Goal: Find specific page/section

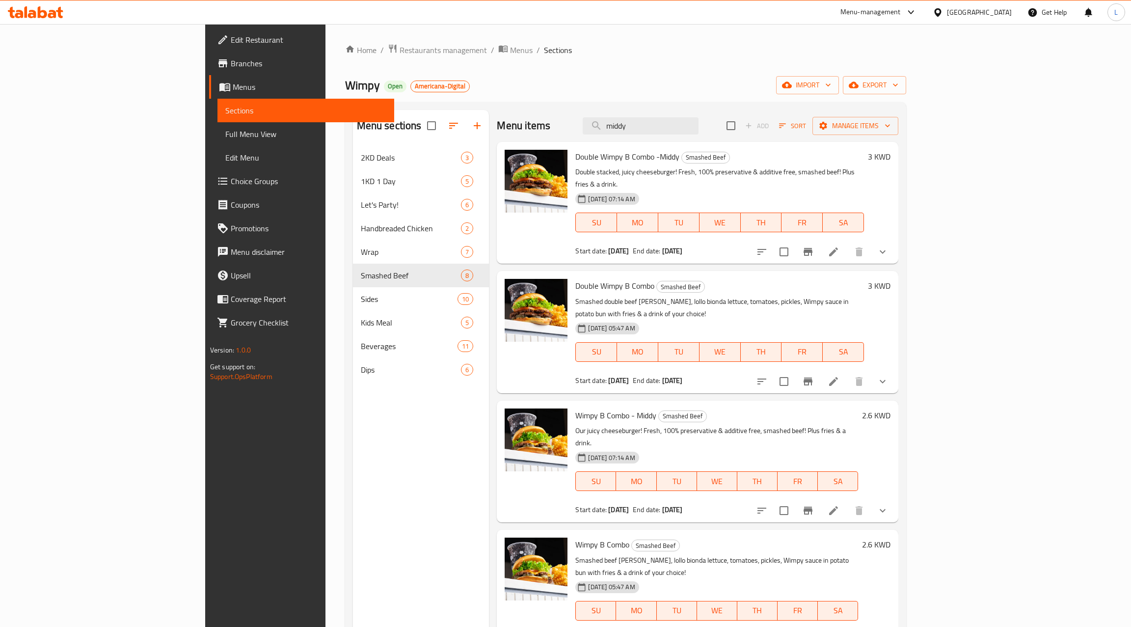
scroll to position [334, 0]
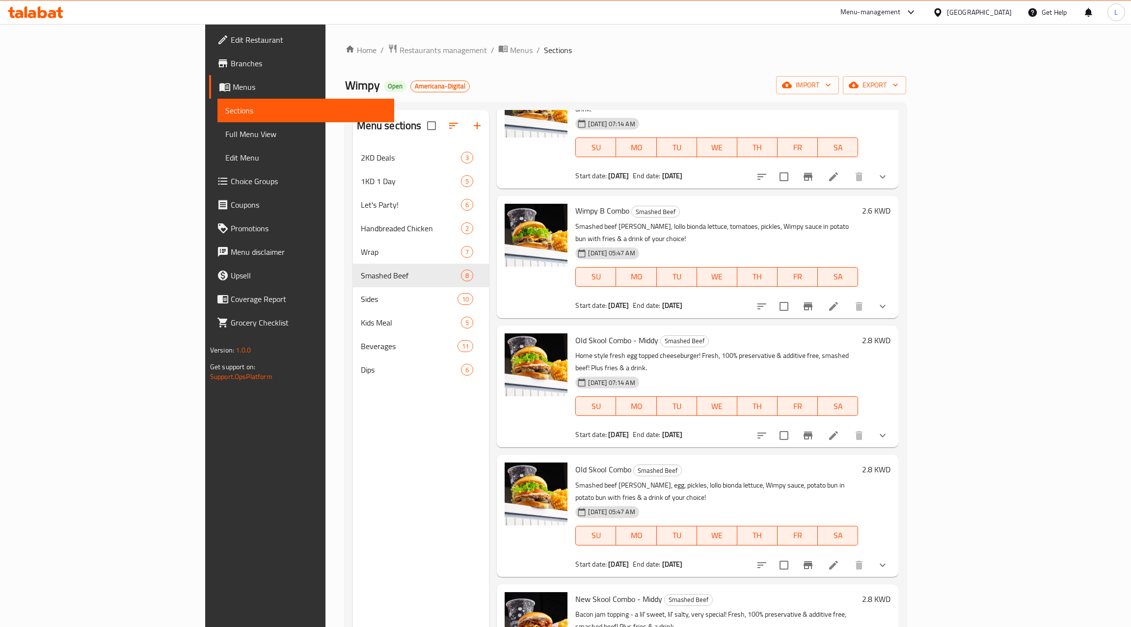
click at [947, 12] on div at bounding box center [940, 12] width 14 height 11
click at [890, 252] on div "[GEOGRAPHIC_DATA]" at bounding box center [905, 257] width 65 height 11
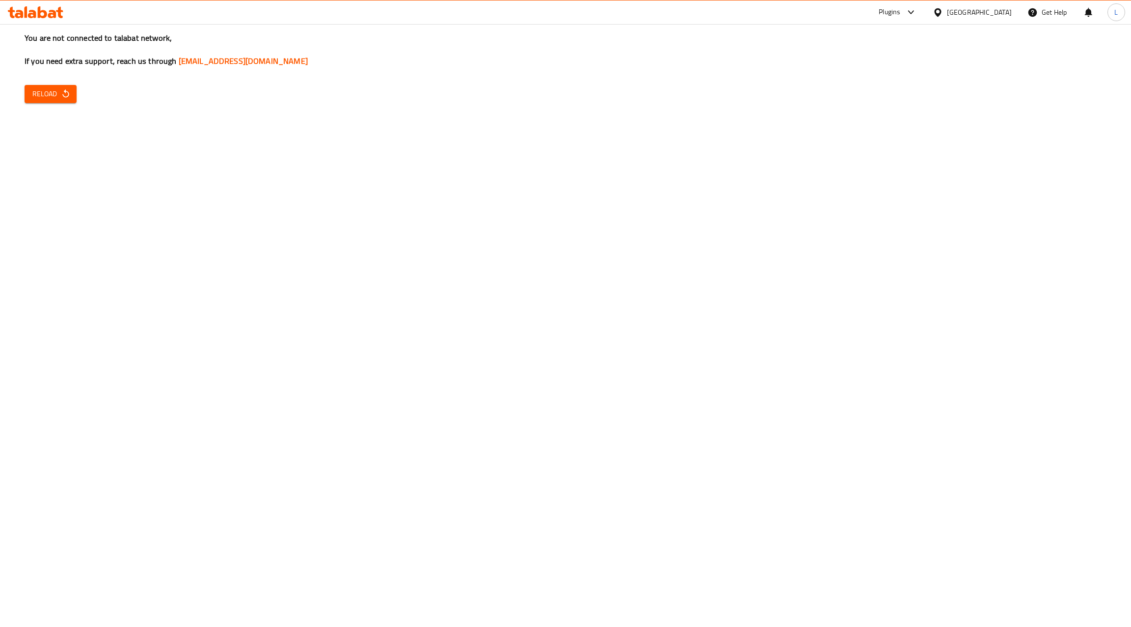
click at [13, 94] on div "You are not connected to talabat network, If you need extra support, reach us t…" at bounding box center [565, 313] width 1131 height 627
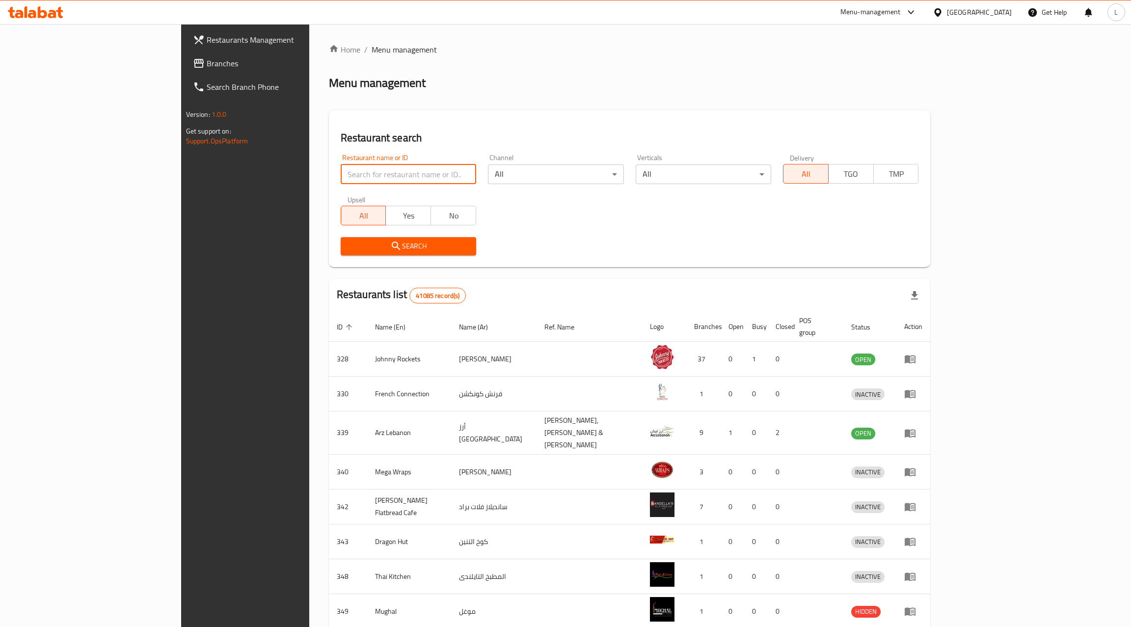
click at [341, 181] on input "search" at bounding box center [409, 174] width 136 height 20
paste input "2599"
type input "2599"
click button "Search" at bounding box center [409, 246] width 136 height 18
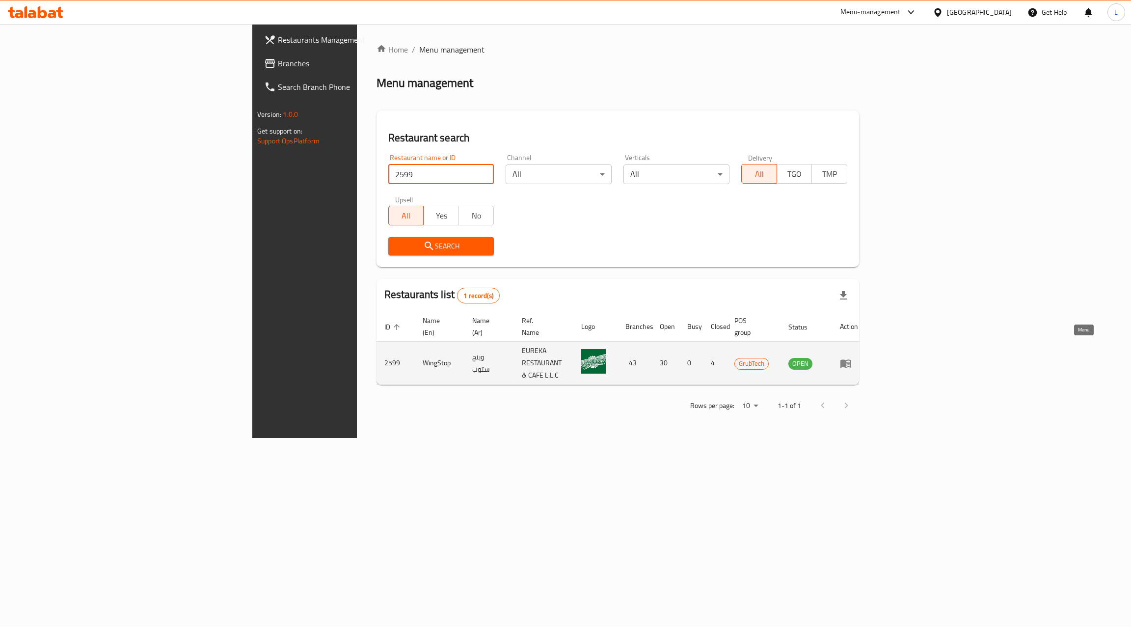
click at [851, 359] on icon "enhanced table" at bounding box center [846, 363] width 11 height 8
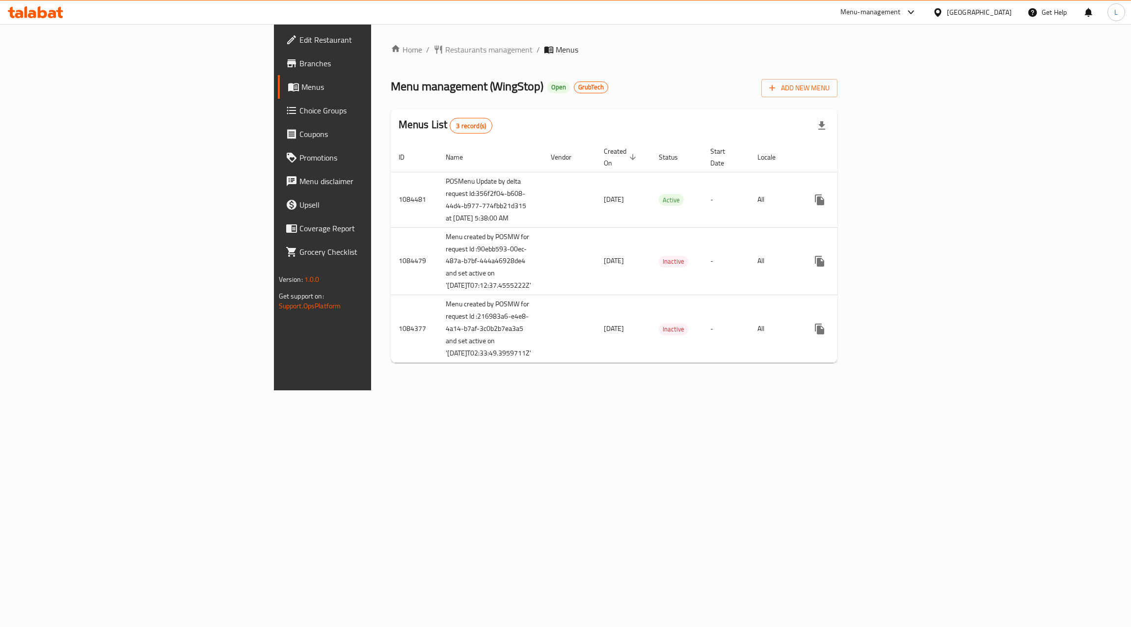
click at [300, 58] on span "Branches" at bounding box center [378, 63] width 156 height 12
